Goal: Communication & Community: Answer question/provide support

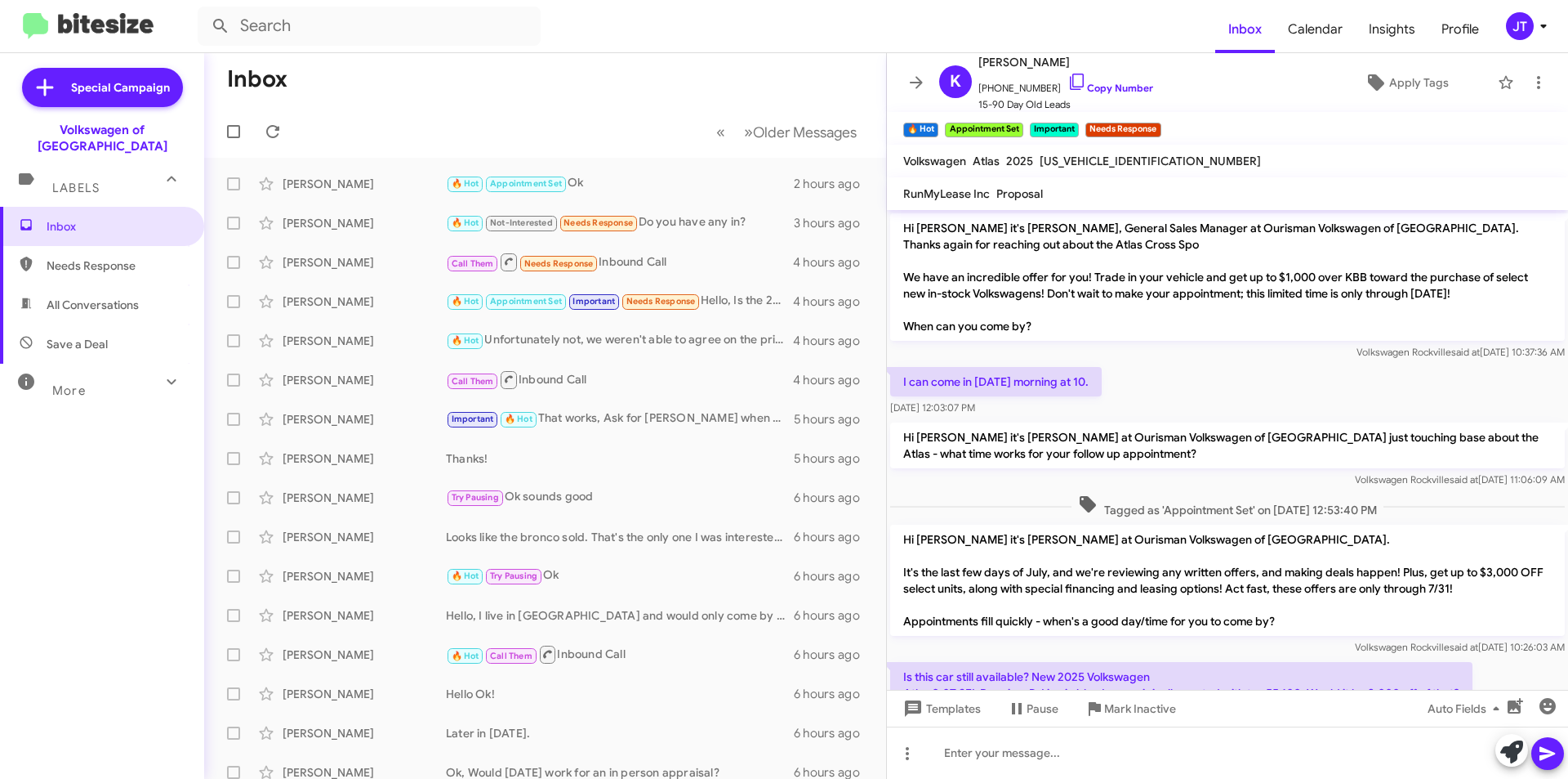
scroll to position [722, 0]
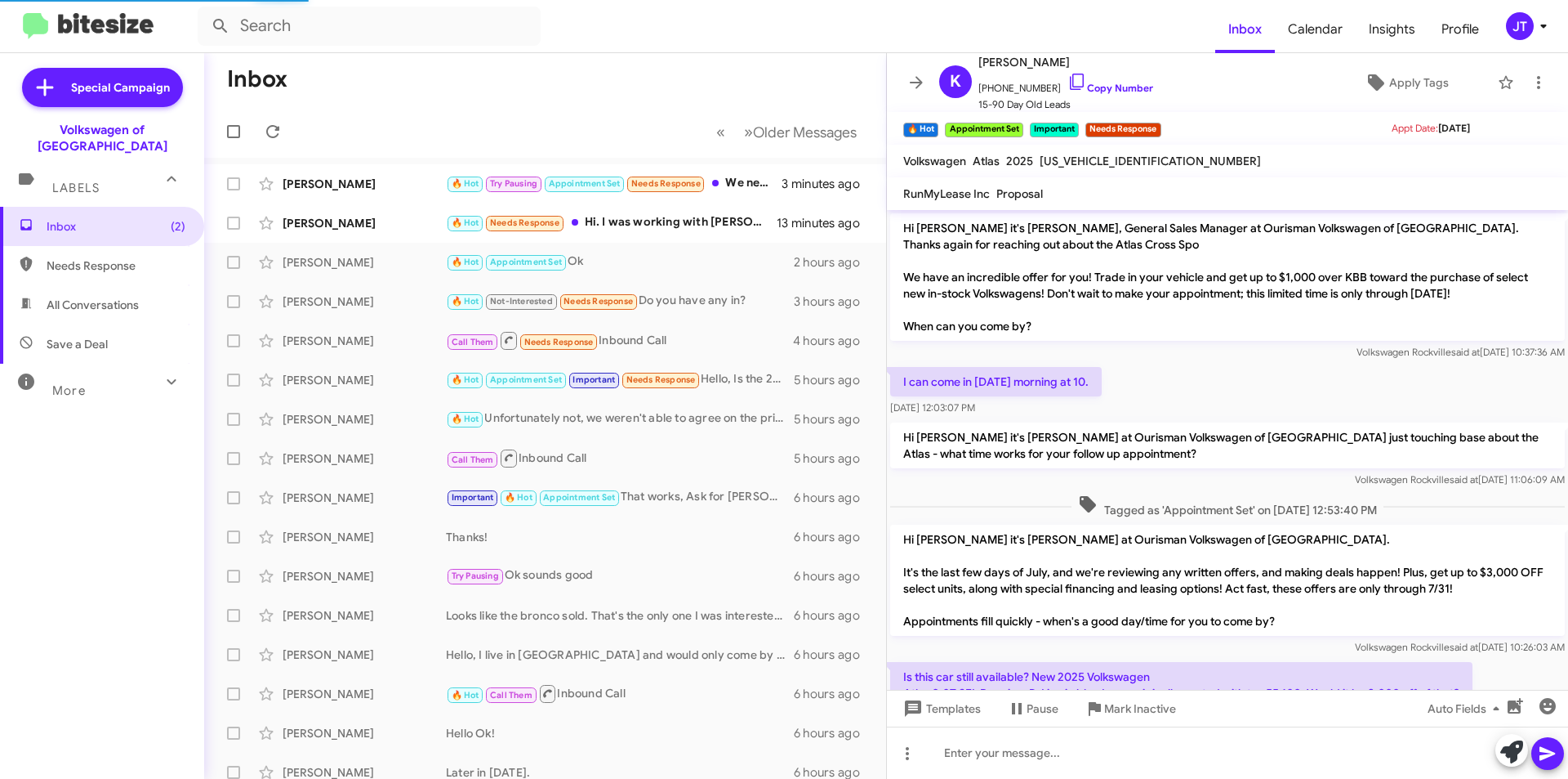
scroll to position [722, 0]
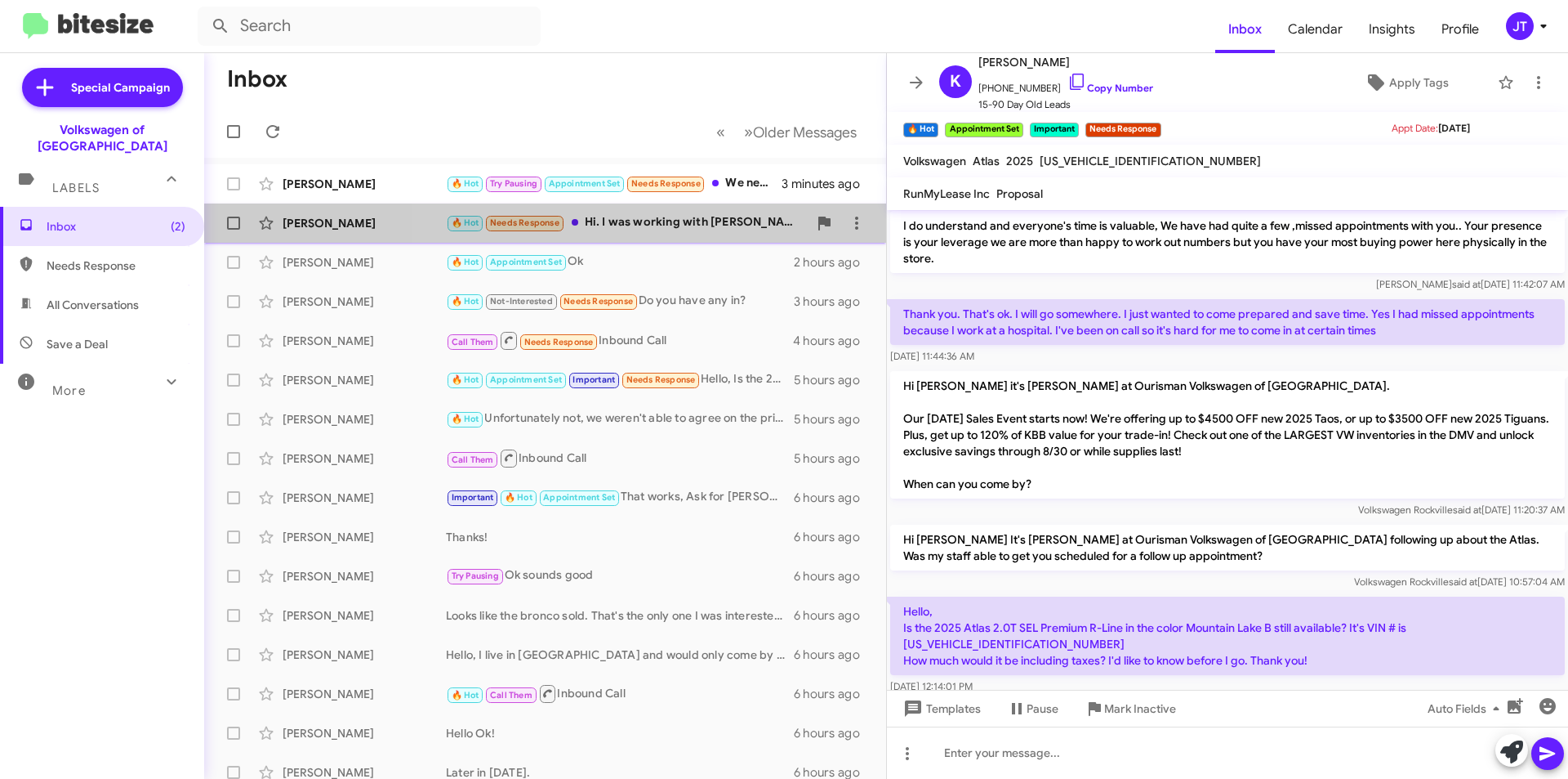
click at [697, 224] on div "🔥 Hot Needs Response Hi. I was working with Esmarelda. Not sure if she was able…" at bounding box center [627, 222] width 362 height 19
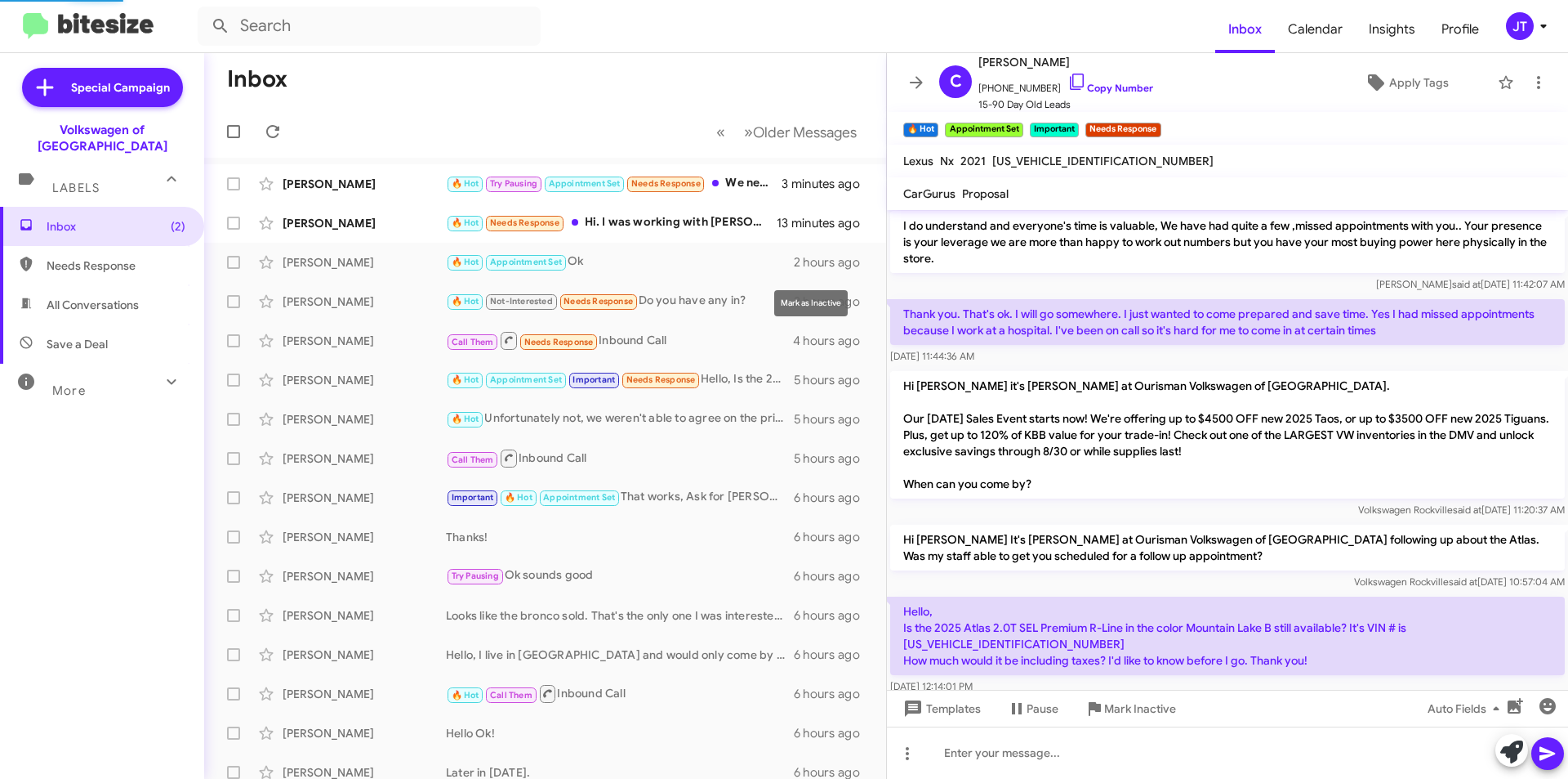
scroll to position [1307, 0]
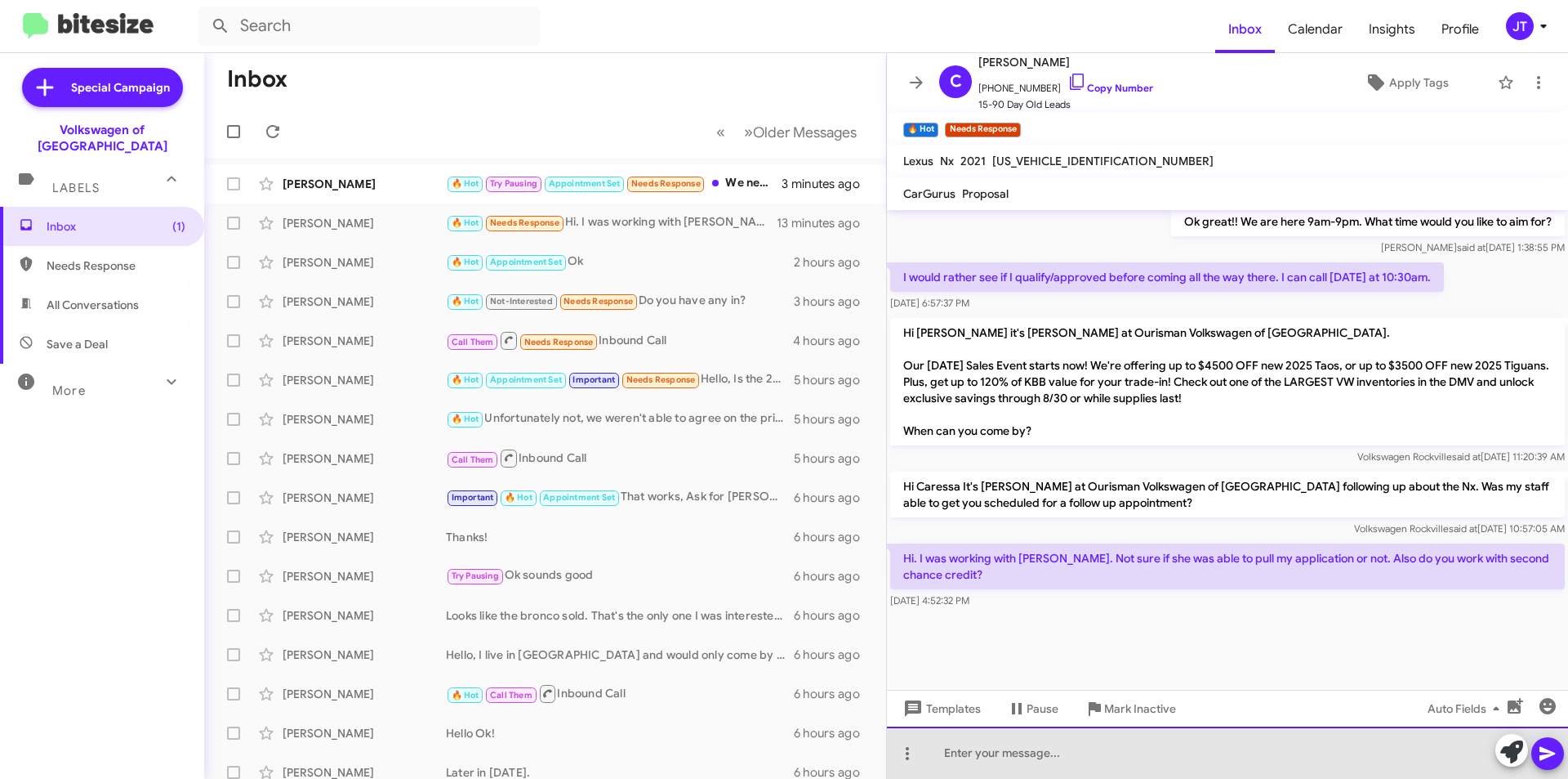
click at [1013, 747] on div at bounding box center [1228, 752] width 681 height 52
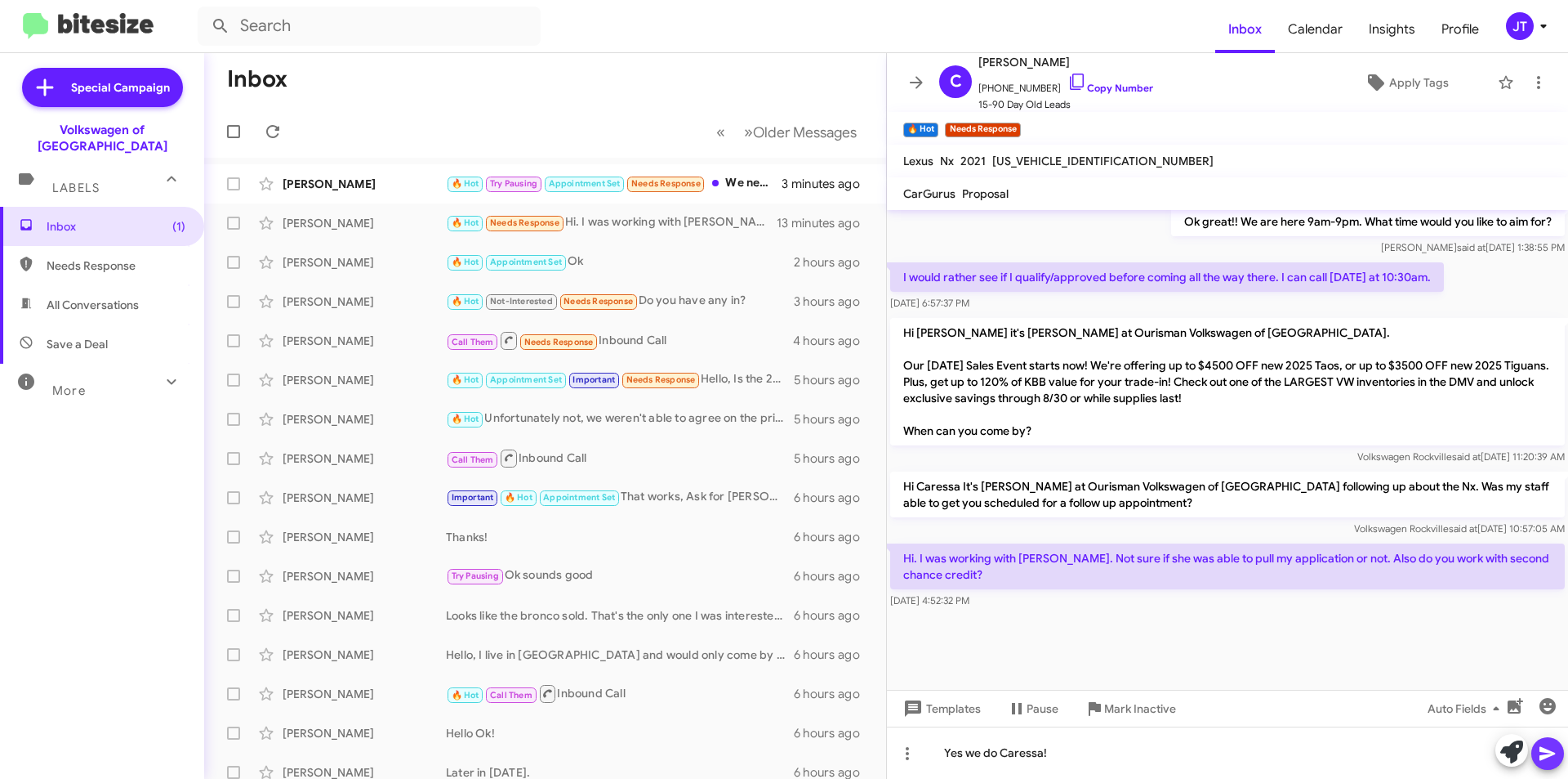
click at [1554, 757] on icon at bounding box center [1547, 754] width 20 height 20
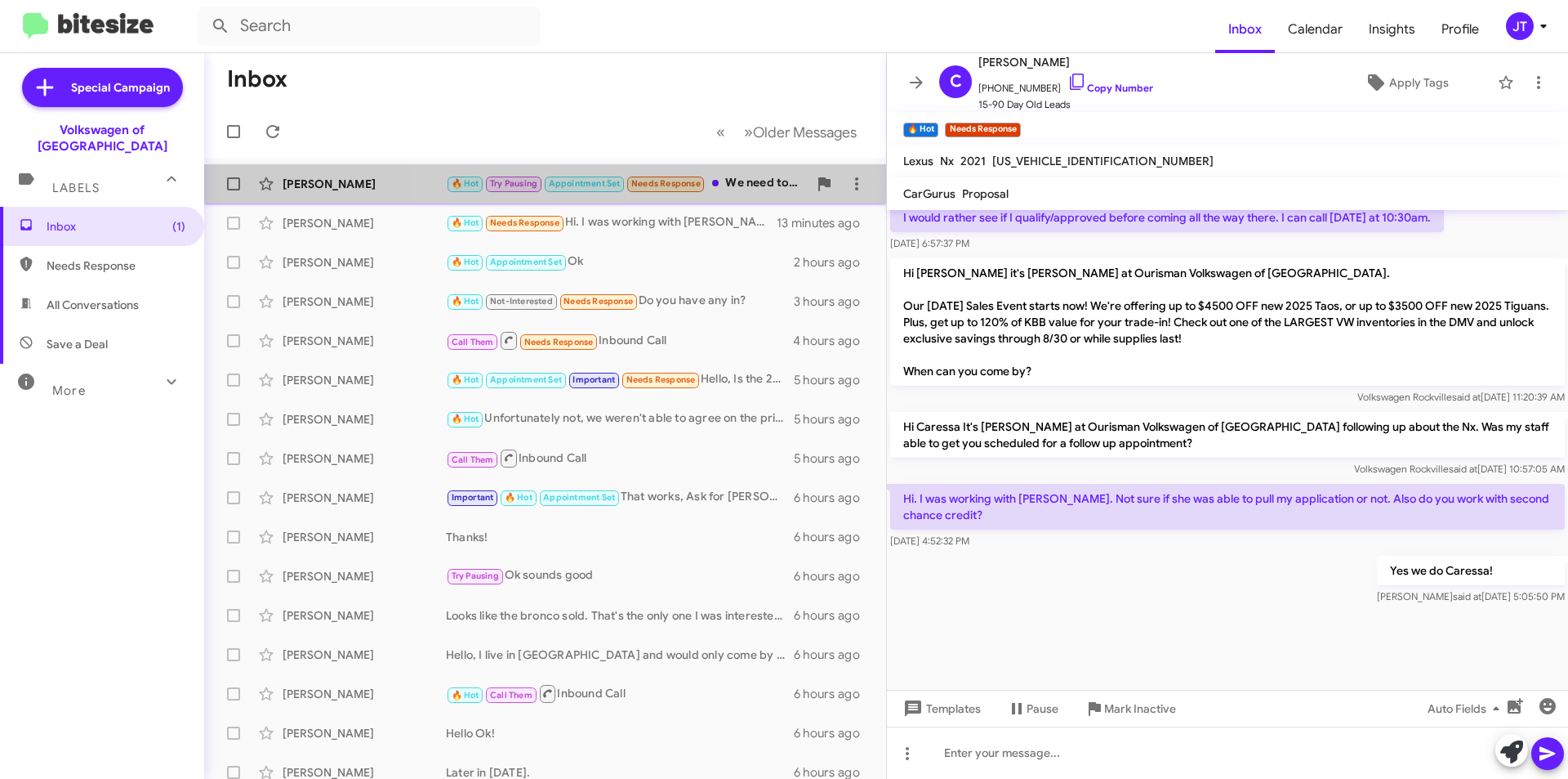
click at [759, 180] on div "🔥 Hot Try Pausing Appointment Set Needs Response We need to reschedule for tomo…" at bounding box center [627, 183] width 362 height 19
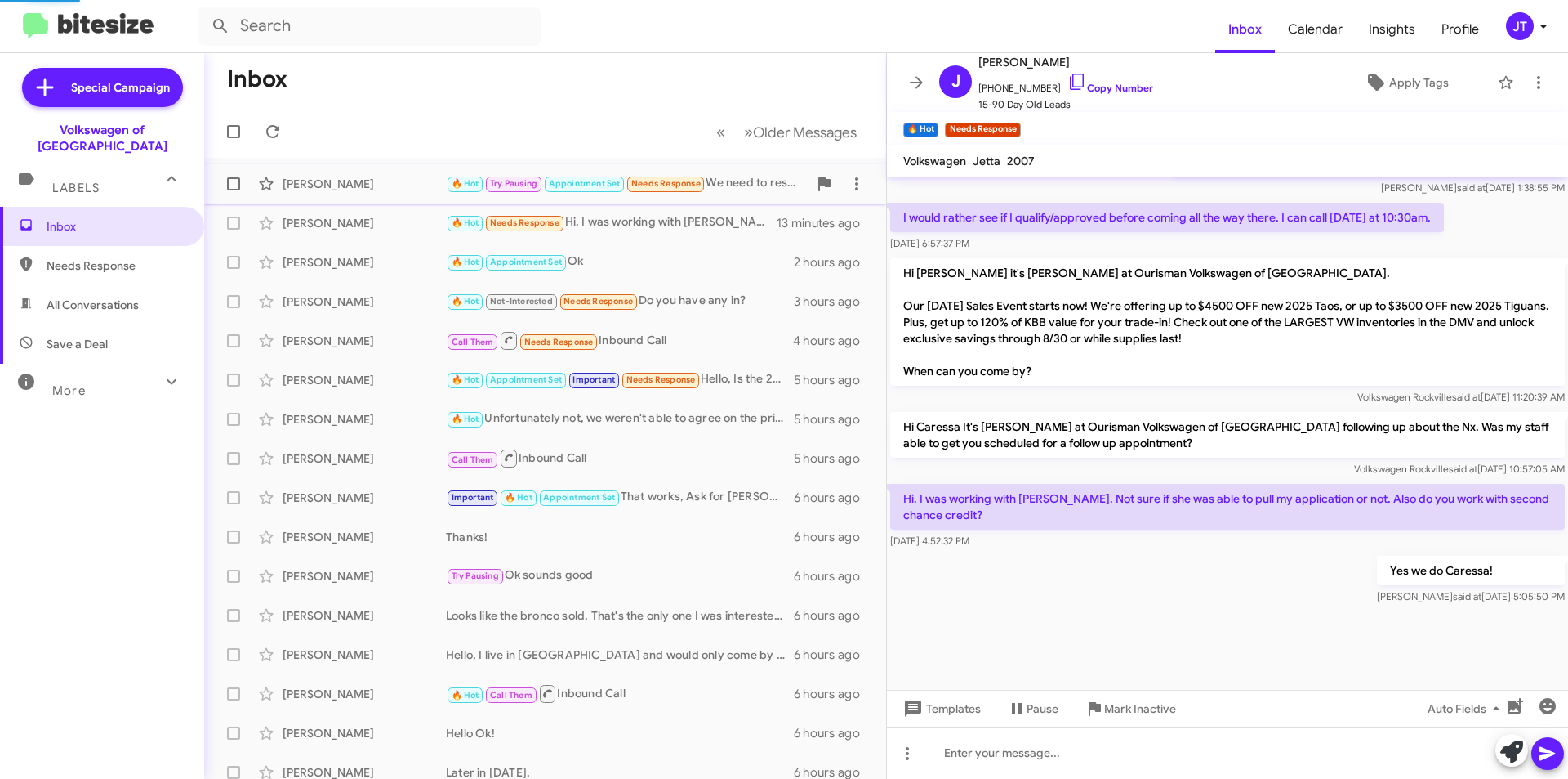
scroll to position [363, 0]
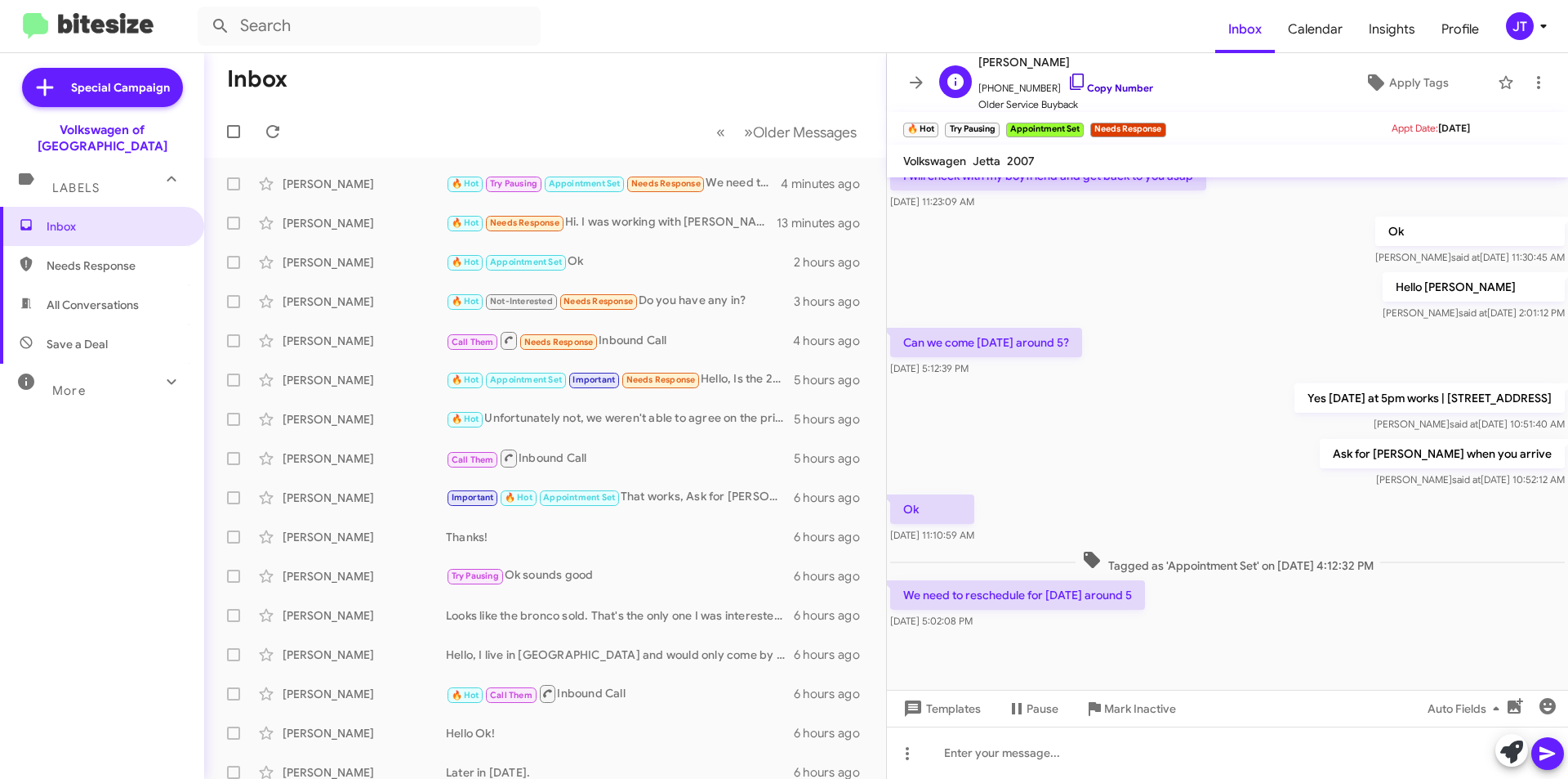
click at [1111, 89] on link "Copy Number" at bounding box center [1110, 87] width 86 height 13
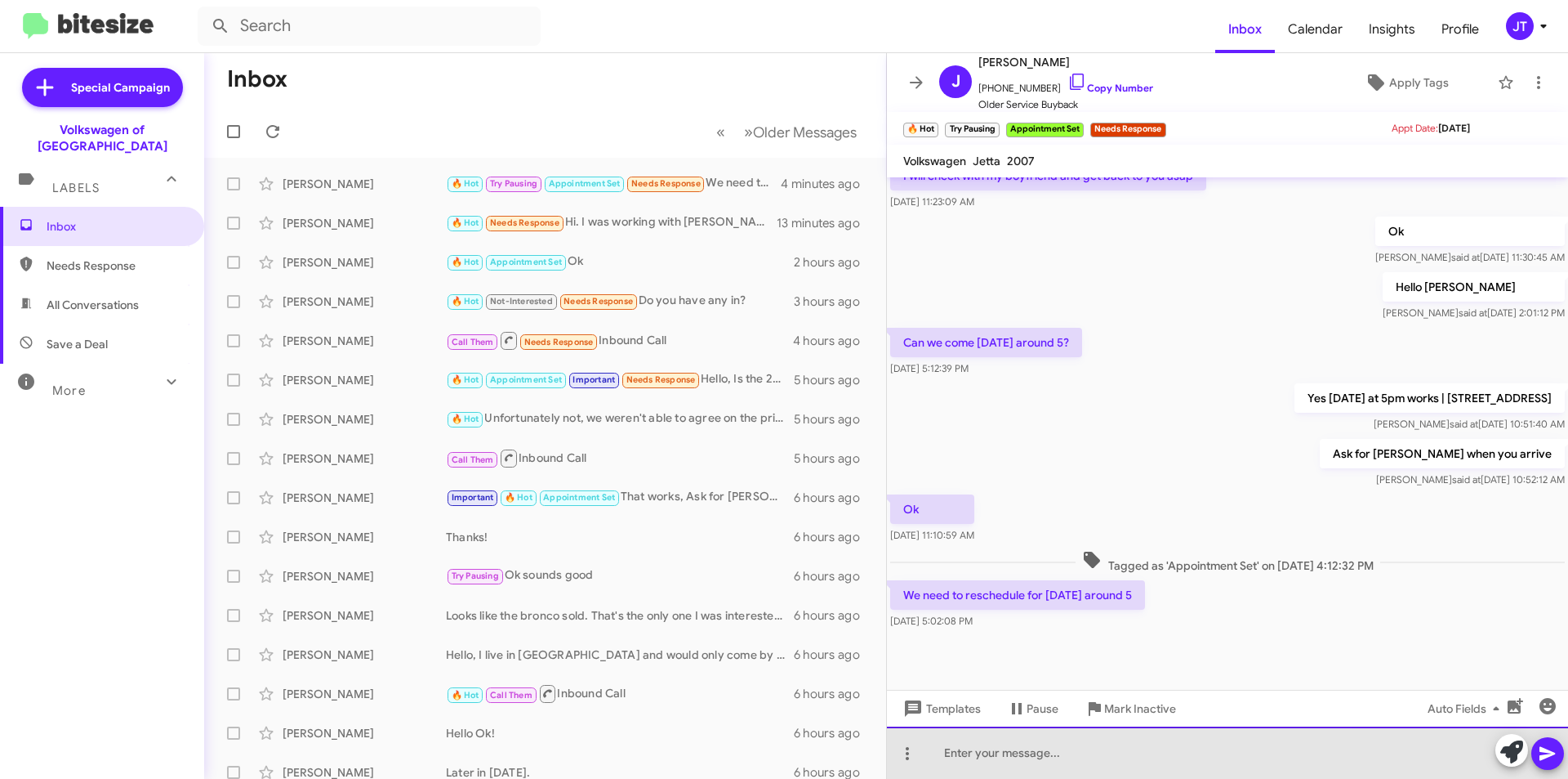
click at [1046, 742] on div at bounding box center [1228, 752] width 681 height 52
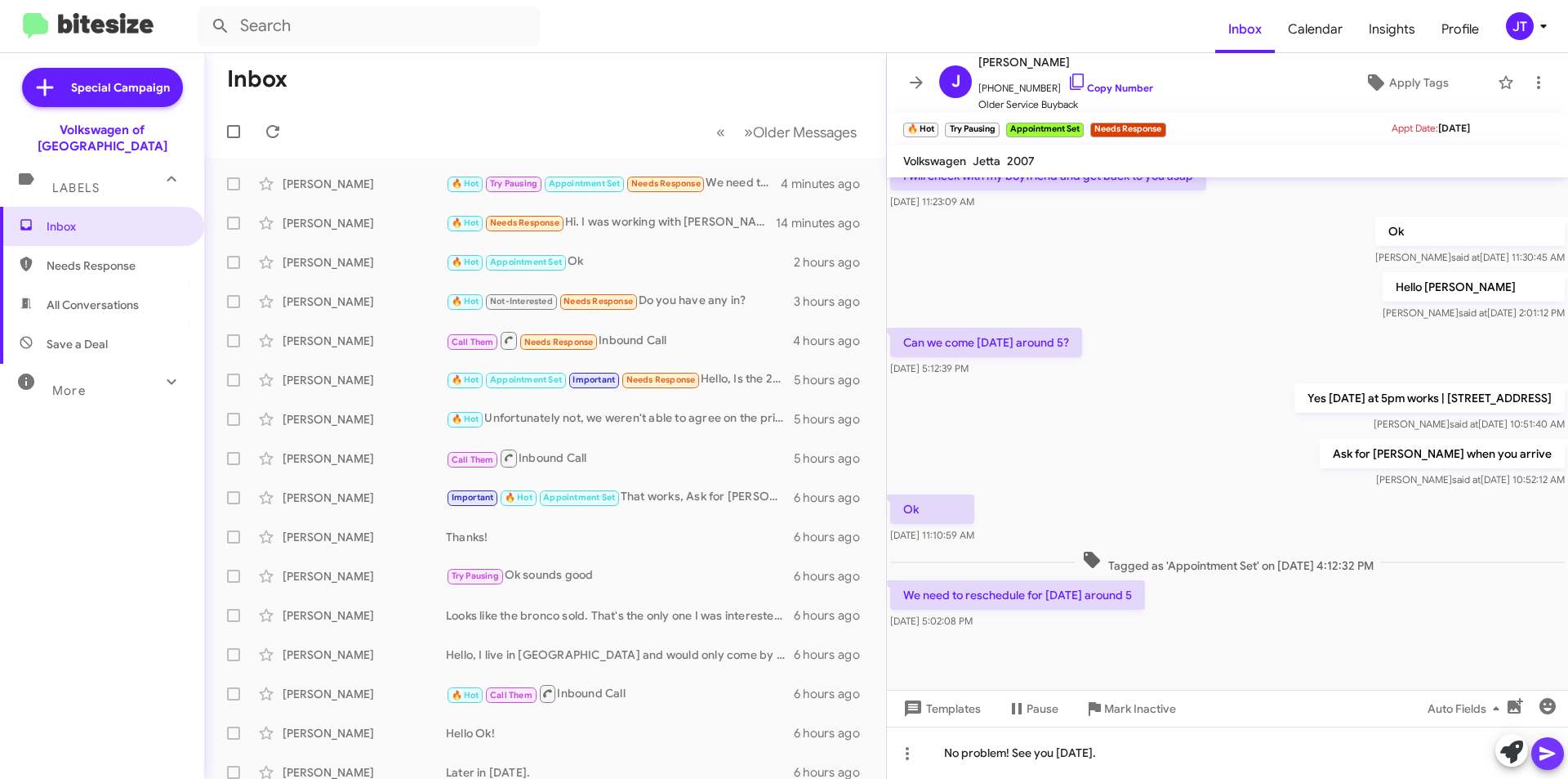
click at [1546, 756] on icon at bounding box center [1547, 754] width 16 height 14
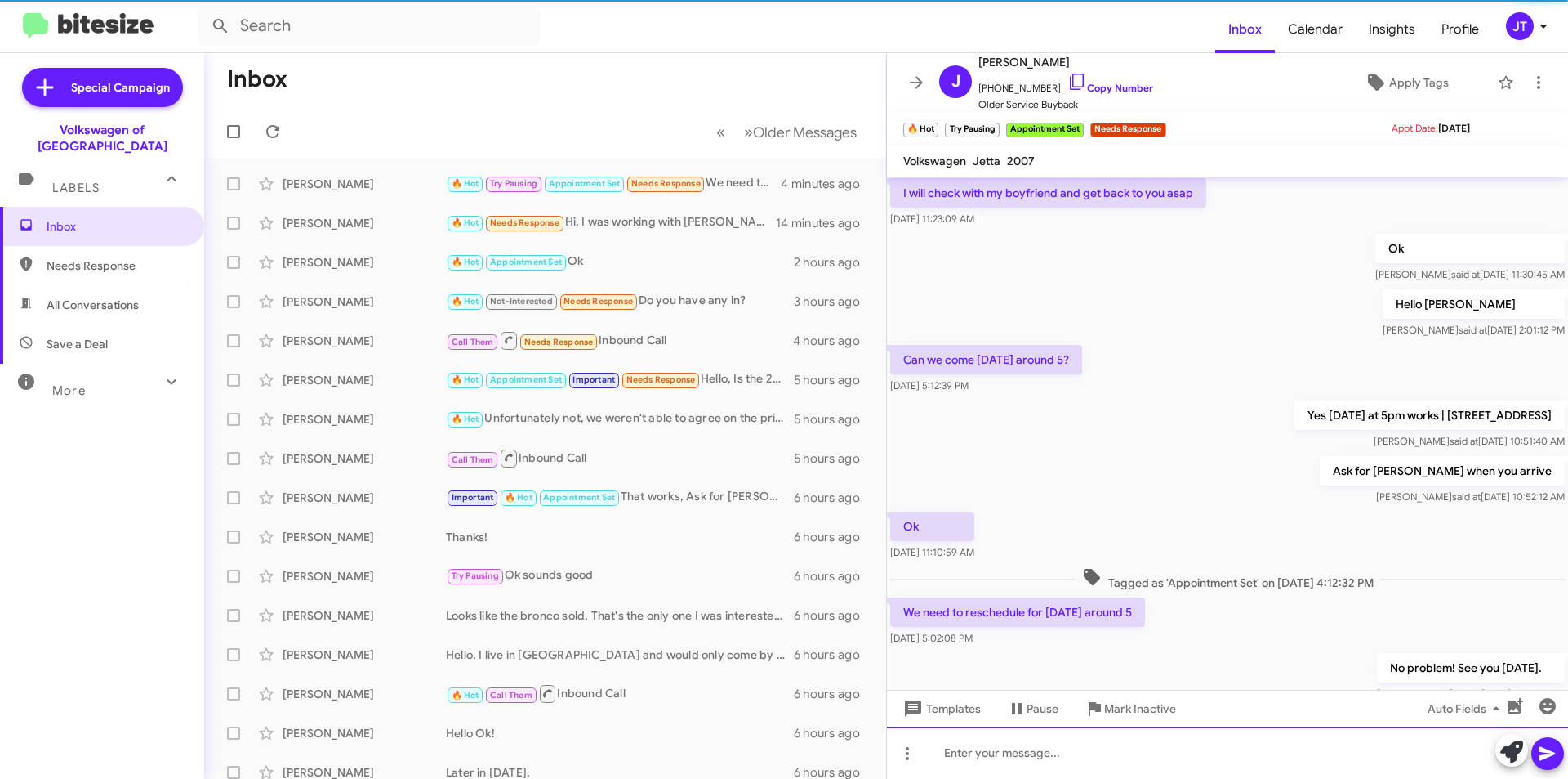
scroll to position [423, 0]
